Goal: Task Accomplishment & Management: Manage account settings

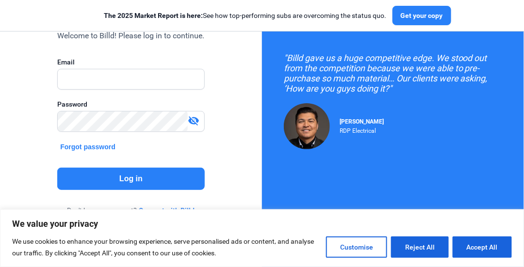
scroll to position [107, 0]
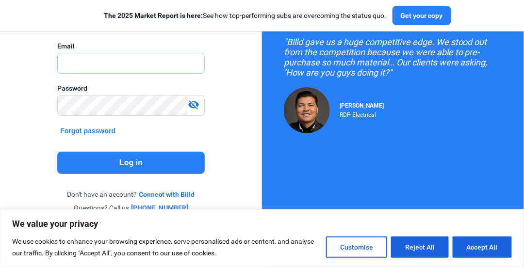
type input "[EMAIL_ADDRESS][DOMAIN_NAME]"
click at [137, 166] on button "Log in" at bounding box center [130, 163] width 147 height 22
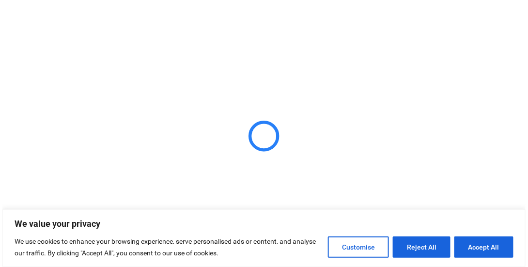
scroll to position [0, 0]
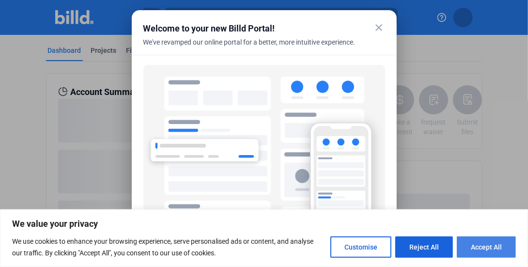
scroll to position [89, 0]
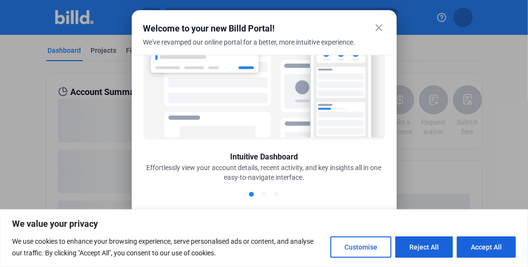
click at [474, 246] on button "Accept All" at bounding box center [486, 247] width 59 height 21
checkbox input "true"
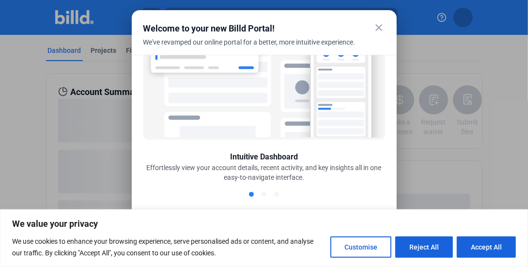
checkbox input "true"
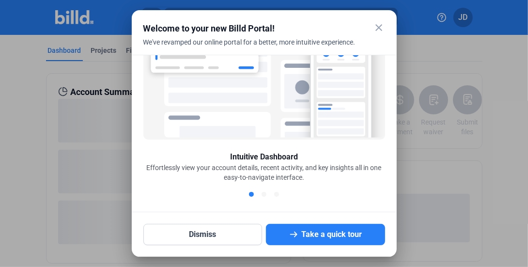
scroll to position [0, 0]
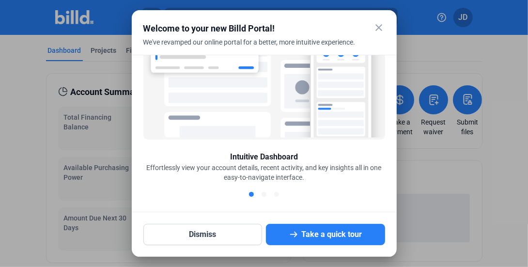
click at [381, 26] on mat-icon "close" at bounding box center [380, 28] width 12 height 12
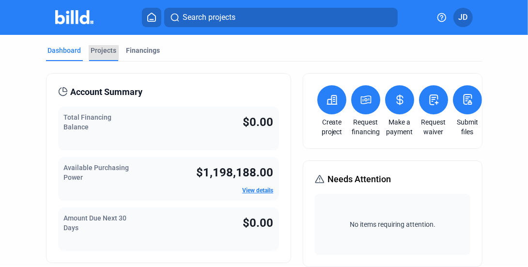
click at [99, 49] on div "Projects" at bounding box center [104, 51] width 26 height 10
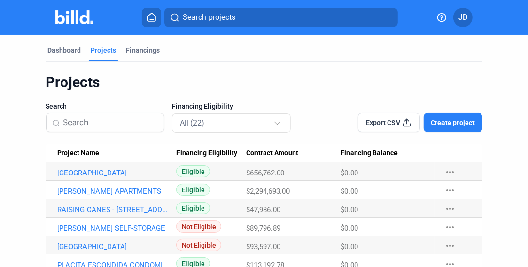
click at [192, 176] on span "Eligible" at bounding box center [193, 171] width 34 height 12
click at [120, 170] on link "[GEOGRAPHIC_DATA]" at bounding box center [115, 173] width 114 height 9
click at [102, 177] on link "[PERSON_NAME] APARTMENTS" at bounding box center [115, 173] width 114 height 9
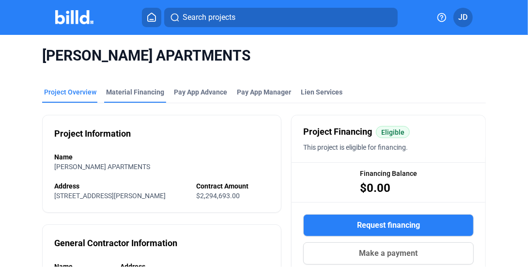
click at [142, 92] on div "Material Financing" at bounding box center [135, 92] width 58 height 10
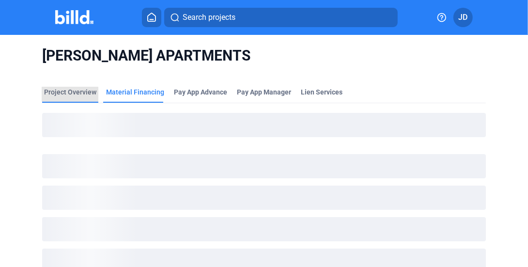
click at [80, 90] on div "Project Overview" at bounding box center [70, 92] width 52 height 10
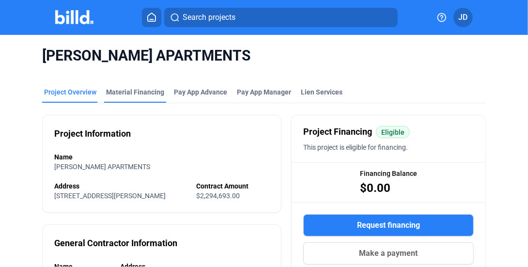
click at [134, 94] on div "Material Financing" at bounding box center [135, 92] width 58 height 10
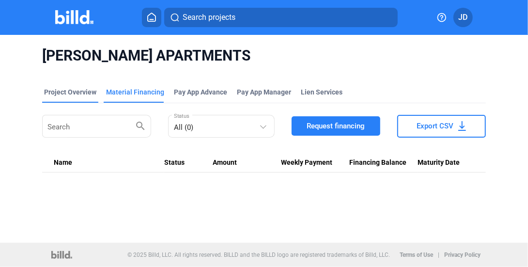
click at [64, 95] on div "Project Overview" at bounding box center [70, 92] width 52 height 10
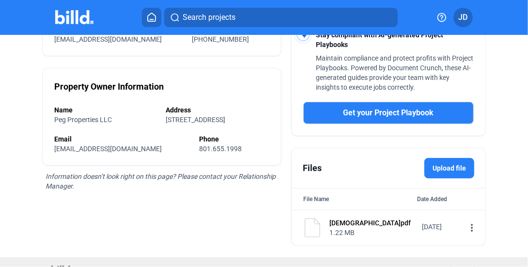
scroll to position [276, 0]
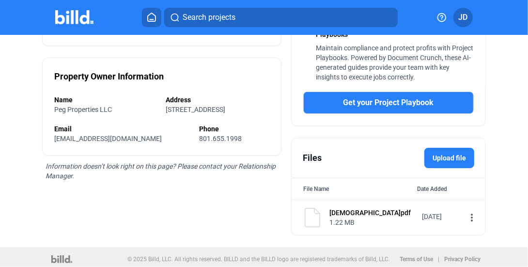
click at [447, 154] on label "Upload file" at bounding box center [450, 158] width 50 height 20
click at [0, 0] on input "Upload file" at bounding box center [0, 0] width 0 height 0
